Goal: Task Accomplishment & Management: Manage account settings

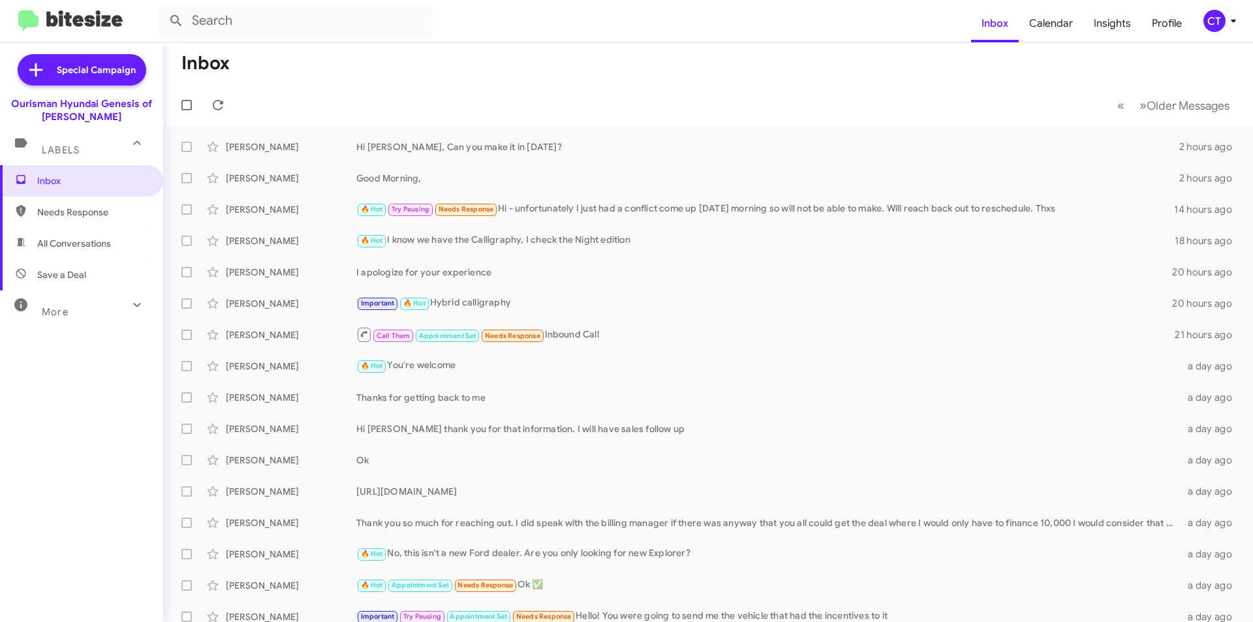
click at [1203, 29] on span "CT" at bounding box center [1222, 21] width 39 height 22
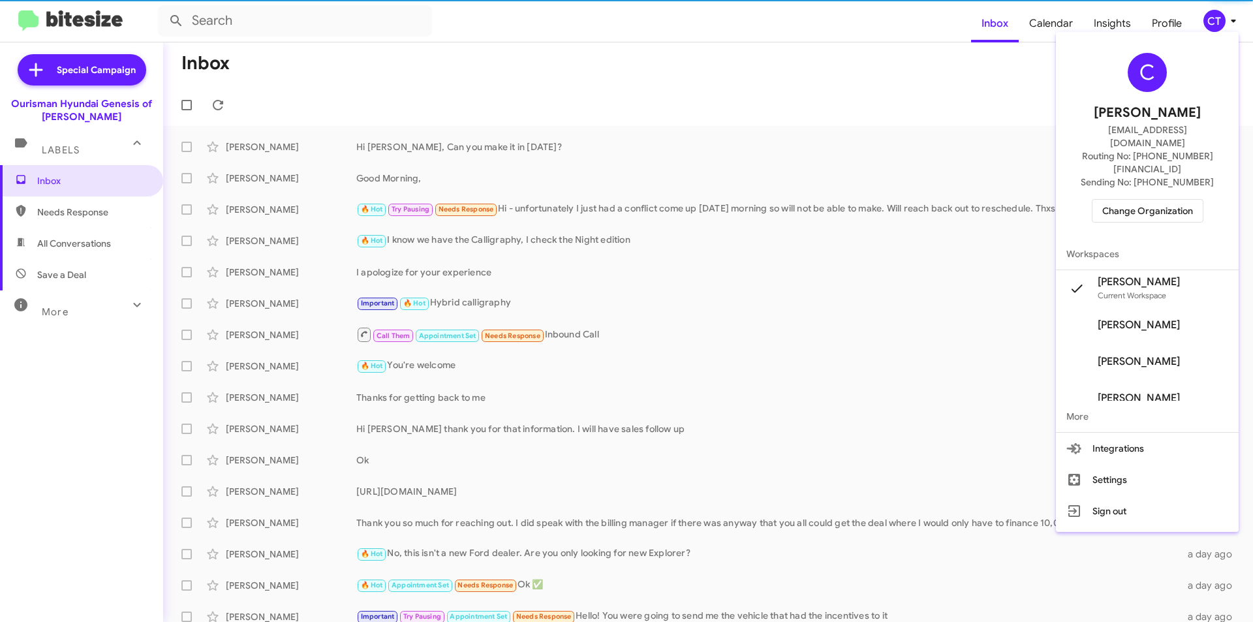
click at [1144, 200] on span "Change Organization" at bounding box center [1147, 211] width 91 height 22
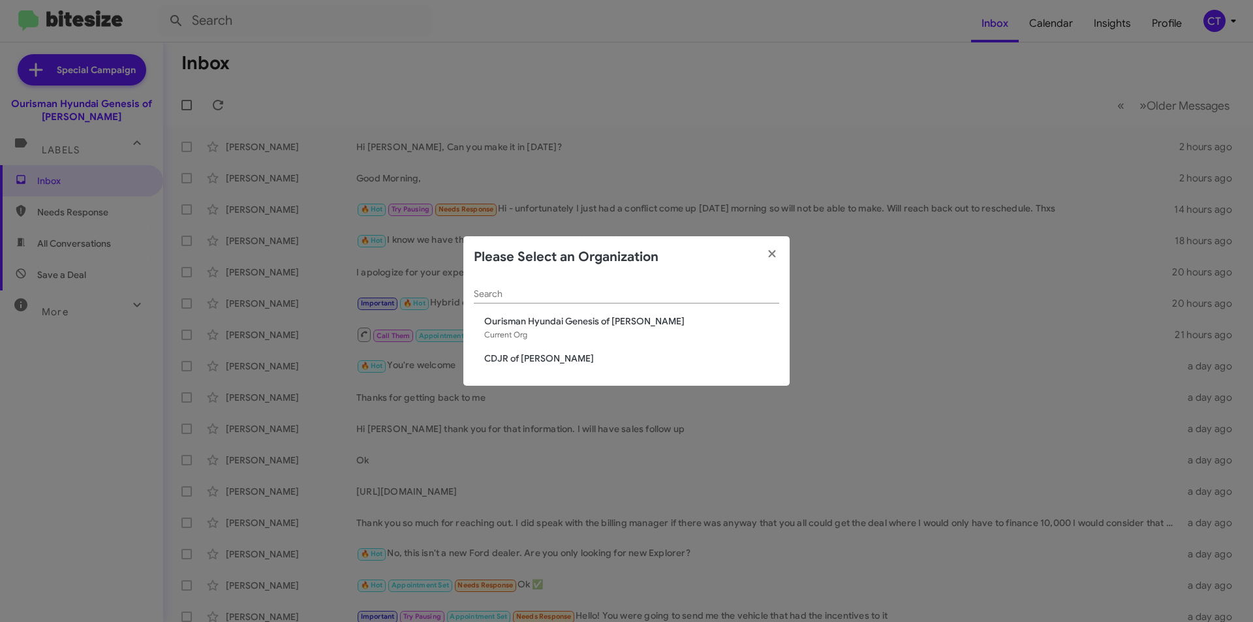
click at [506, 357] on span "CDJR of [PERSON_NAME]" at bounding box center [631, 358] width 295 height 13
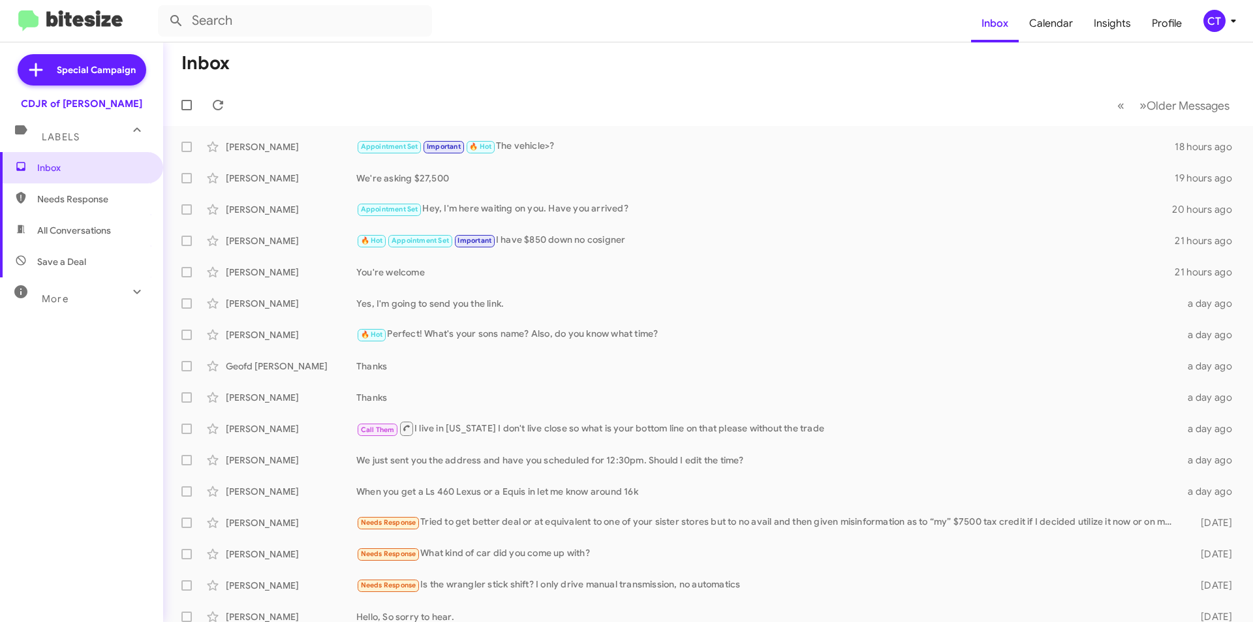
click at [1212, 23] on div "CT" at bounding box center [1215, 21] width 22 height 22
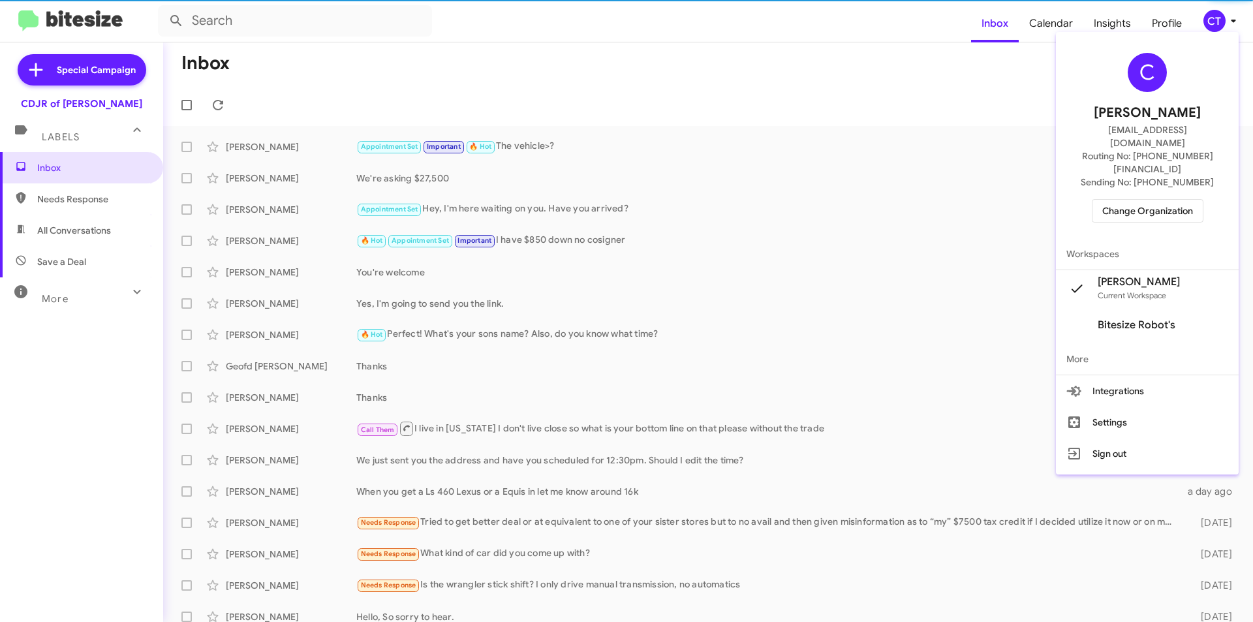
click at [1138, 200] on span "Change Organization" at bounding box center [1147, 211] width 91 height 22
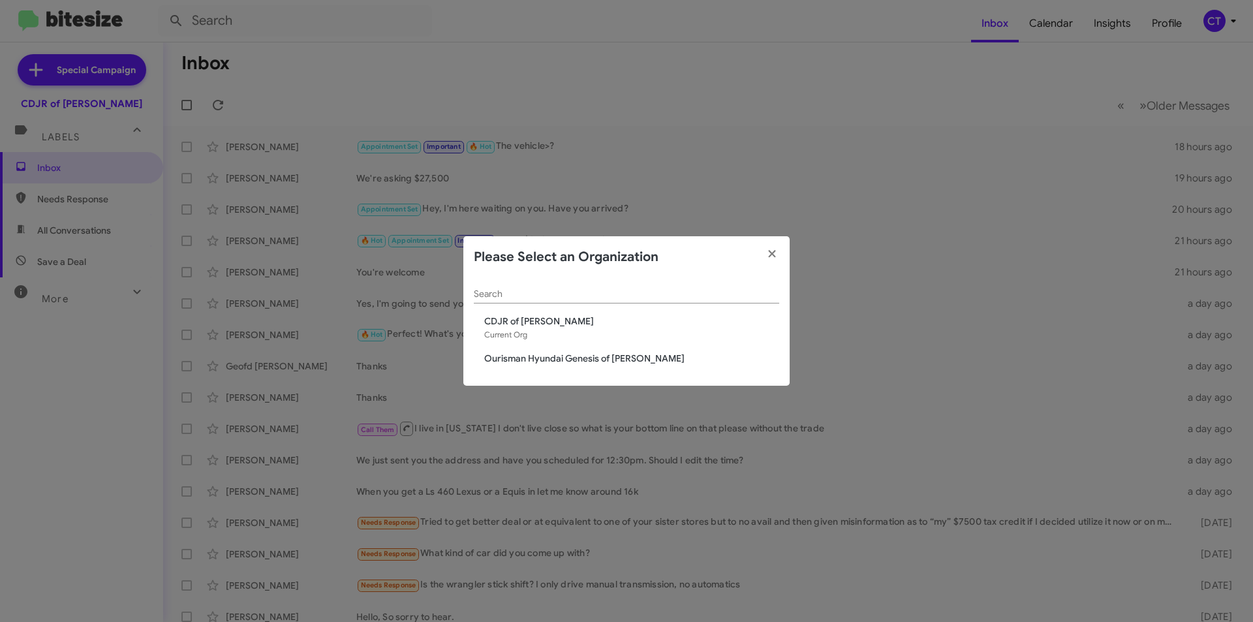
click at [625, 360] on span "Ourisman Hyundai Genesis of [PERSON_NAME]" at bounding box center [631, 358] width 295 height 13
